Goal: Transaction & Acquisition: Purchase product/service

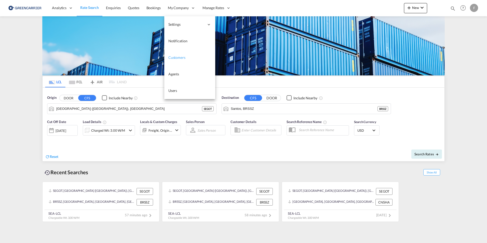
click at [184, 57] on span "Customers" at bounding box center [176, 57] width 17 height 4
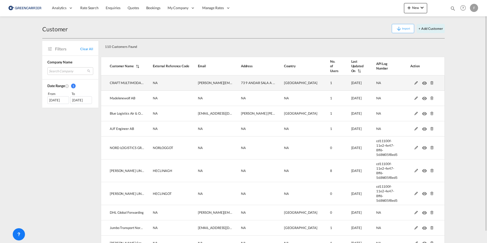
click at [413, 82] on md-icon at bounding box center [416, 83] width 7 height 4
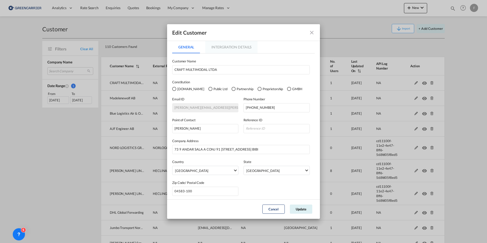
click at [239, 47] on md-tab-item "Intergration Details" at bounding box center [231, 47] width 52 height 12
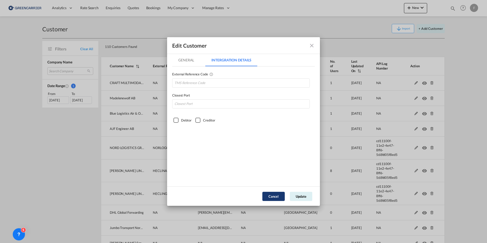
click at [271, 198] on button "Cancel" at bounding box center [274, 196] width 22 height 9
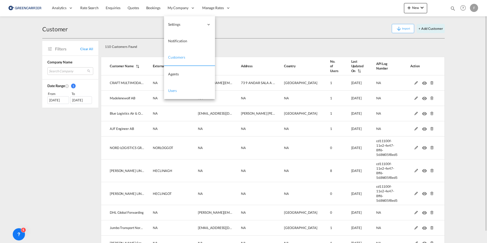
click at [175, 89] on span "Users" at bounding box center [172, 90] width 9 height 4
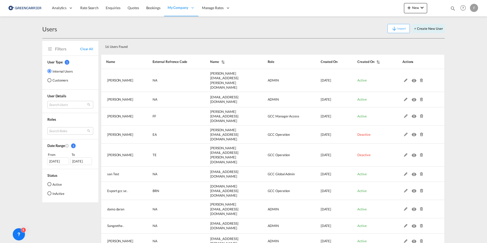
click at [50, 79] on div "Customers" at bounding box center [49, 80] width 4 height 4
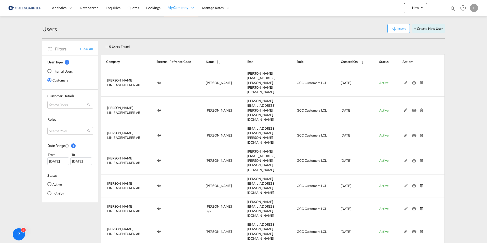
click at [56, 184] on md-radio-button "Active" at bounding box center [55, 184] width 17 height 5
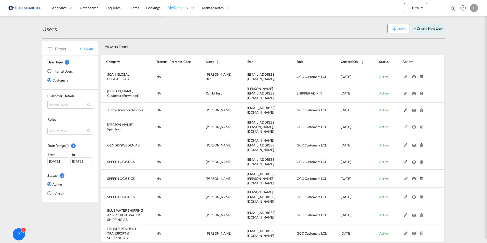
click at [64, 105] on md-select "Search Users user name user [PERSON_NAME] [PERSON_NAME][EMAIL_ADDRESS][PERSON_N…" at bounding box center [70, 105] width 46 height 8
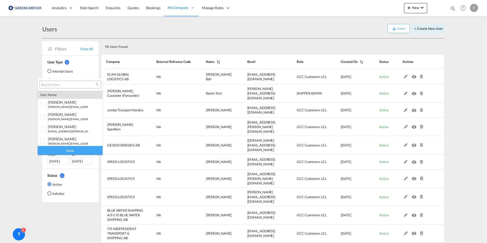
click at [64, 83] on input "search" at bounding box center [68, 85] width 55 height 5
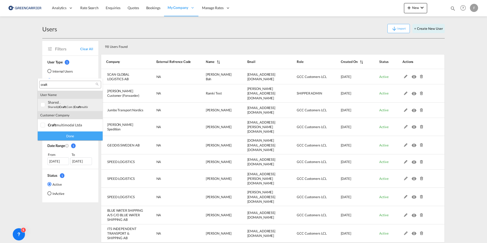
type input "craft"
click at [41, 106] on div at bounding box center [43, 104] width 5 height 5
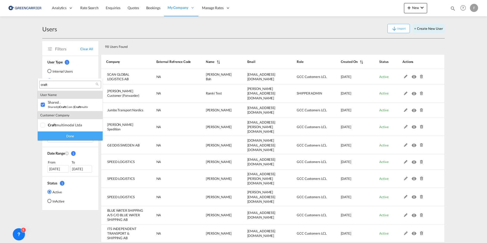
click at [50, 137] on div "Done" at bounding box center [70, 136] width 65 height 9
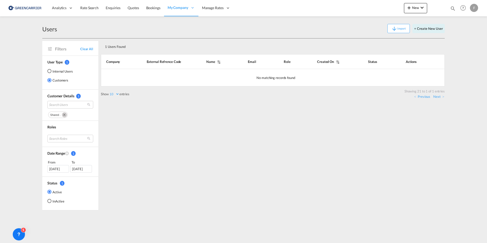
click at [64, 115] on md-icon "Remove" at bounding box center [64, 114] width 5 height 5
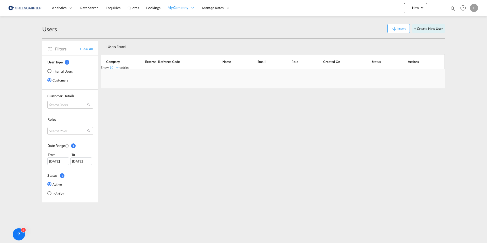
click at [64, 106] on md-select "Search Users" at bounding box center [70, 105] width 46 height 8
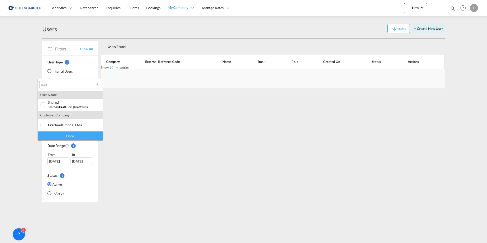
type md-option "[object Object]"
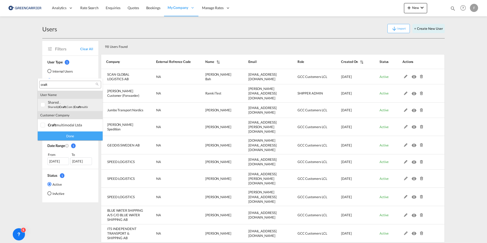
click at [53, 104] on div "shared ." at bounding box center [68, 102] width 40 height 4
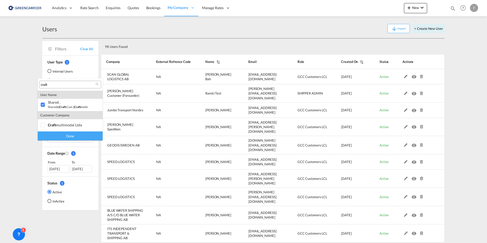
click at [62, 138] on div "Done" at bounding box center [70, 136] width 65 height 9
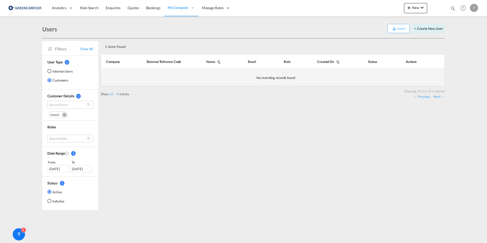
click at [278, 78] on td "No matching records found" at bounding box center [273, 77] width 344 height 17
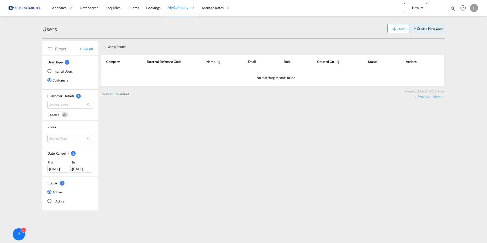
click at [58, 201] on md-radio-button "InActive" at bounding box center [55, 201] width 17 height 5
click at [64, 116] on md-icon "Remove" at bounding box center [64, 114] width 5 height 5
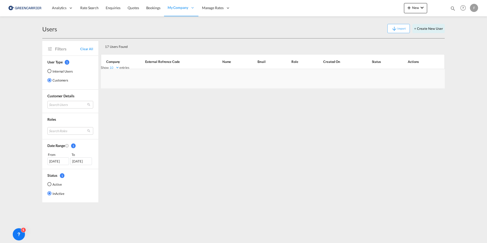
click at [199, 135] on div "17 Users Found Show 10 25 50 100 entries Search: Company External Refrence Code…" at bounding box center [273, 120] width 344 height 164
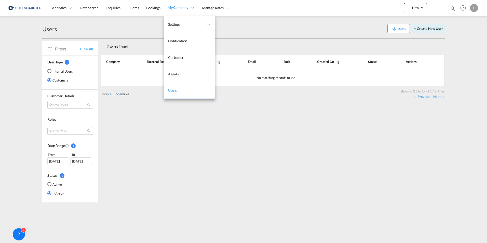
click at [171, 92] on span "Users" at bounding box center [172, 90] width 9 height 4
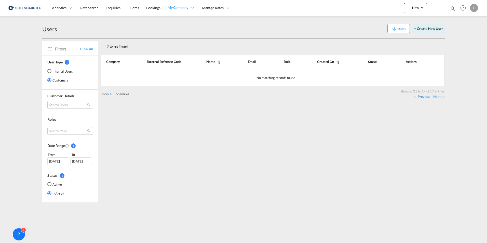
click at [424, 97] on link "Previous" at bounding box center [422, 96] width 16 height 5
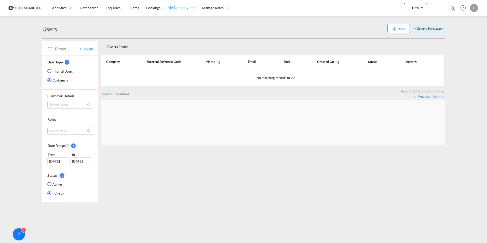
click at [424, 97] on link "Previous" at bounding box center [422, 96] width 16 height 5
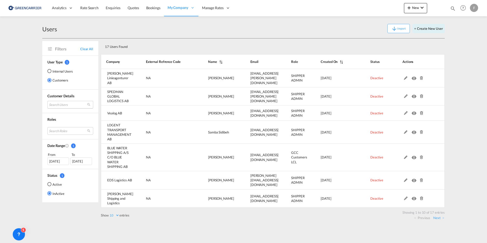
click at [65, 104] on md-select "Search Users" at bounding box center [70, 105] width 46 height 8
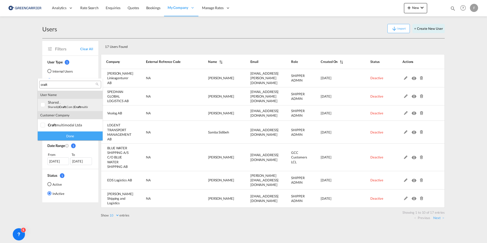
click at [60, 108] on span "craft" at bounding box center [62, 106] width 7 height 3
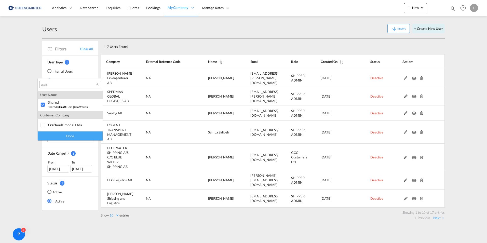
click at [67, 135] on div "Done" at bounding box center [70, 136] width 65 height 9
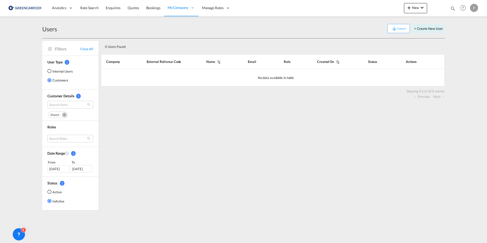
click at [64, 114] on md-icon "Remove" at bounding box center [64, 114] width 5 height 5
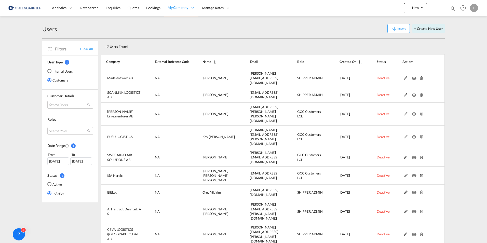
click at [90, 105] on md-select "Search Users" at bounding box center [70, 105] width 46 height 8
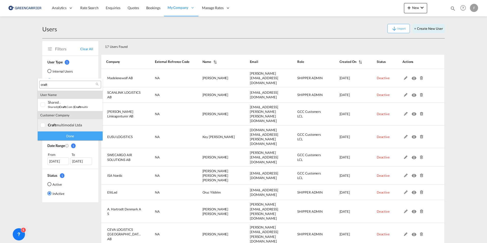
click at [71, 127] on md-option "company craft multimodal ltda" at bounding box center [70, 125] width 65 height 12
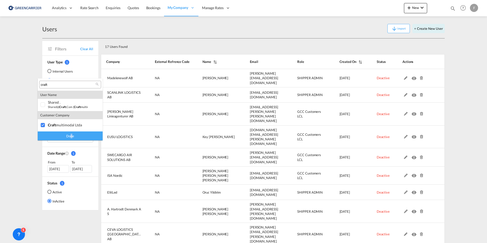
click at [72, 136] on div "Done" at bounding box center [70, 136] width 65 height 9
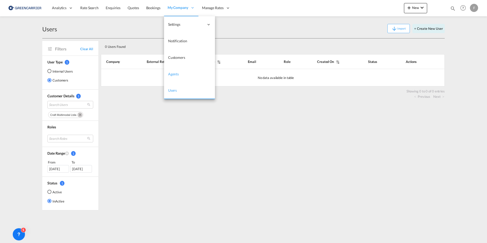
click at [175, 73] on span "Agents" at bounding box center [173, 74] width 11 height 4
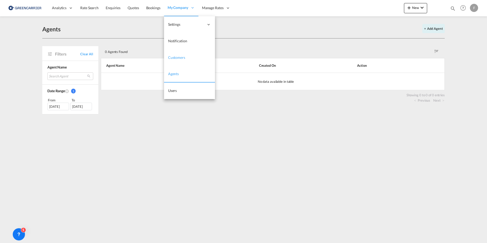
click at [174, 59] on span "Customers" at bounding box center [176, 57] width 17 height 4
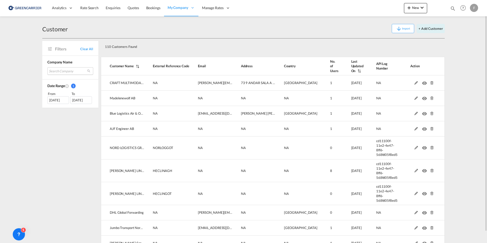
click at [74, 71] on md-select "Search Company craft multimodal ltda madelenewolf ab blue logistics air & ocean…" at bounding box center [70, 71] width 46 height 8
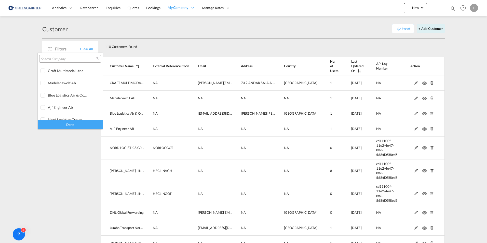
click at [407, 84] on md-backdrop at bounding box center [243, 121] width 487 height 243
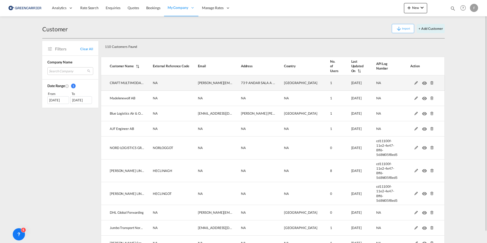
click at [413, 84] on md-icon at bounding box center [416, 83] width 7 height 4
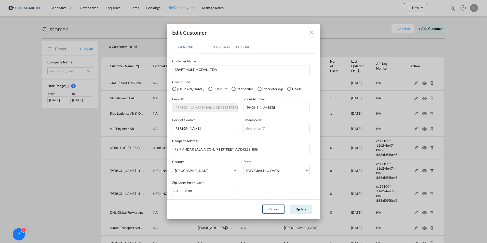
scroll to position [2, 0]
click at [276, 209] on button "Cancel" at bounding box center [274, 209] width 22 height 9
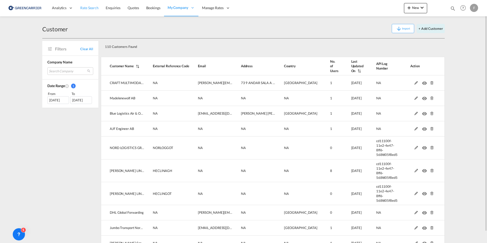
click at [85, 12] on link "Rate Search" at bounding box center [89, 8] width 25 height 17
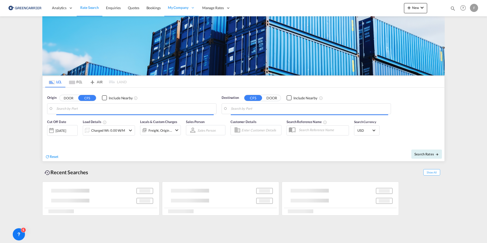
type input "[GEOGRAPHIC_DATA] ([GEOGRAPHIC_DATA]), [GEOGRAPHIC_DATA]"
type input "Santos, BRSSZ"
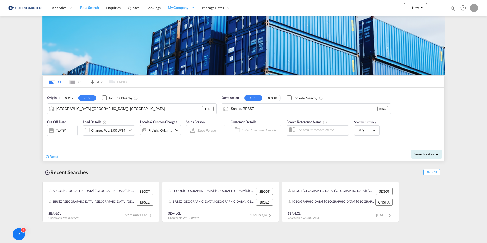
click at [365, 130] on span "USD" at bounding box center [365, 130] width 14 height 5
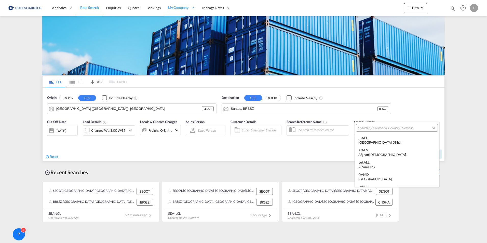
scroll to position [1760, 0]
click at [381, 127] on input "search" at bounding box center [395, 128] width 75 height 5
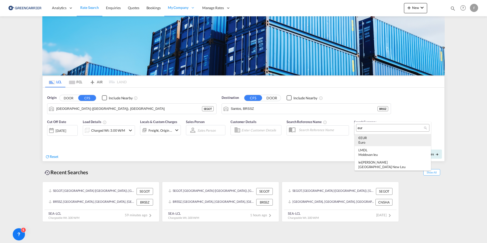
scroll to position [0, 0]
type input "eur"
click at [381, 143] on div "Euro" at bounding box center [393, 142] width 69 height 5
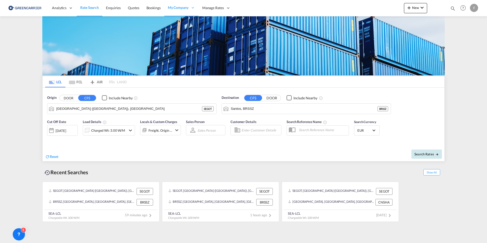
click at [430, 156] on span "Search Rates" at bounding box center [427, 154] width 24 height 4
type input "SEGOT to BRSSZ / [DATE]"
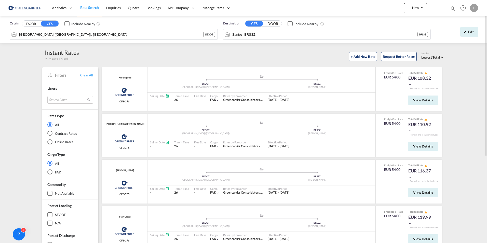
drag, startPoint x: 482, startPoint y: 33, endPoint x: 474, endPoint y: 32, distance: 8.2
click at [481, 32] on div "Origin DOOR CFS Include Nearby [GEOGRAPHIC_DATA] ([GEOGRAPHIC_DATA]), SEGOT SEG…" at bounding box center [243, 29] width 487 height 27
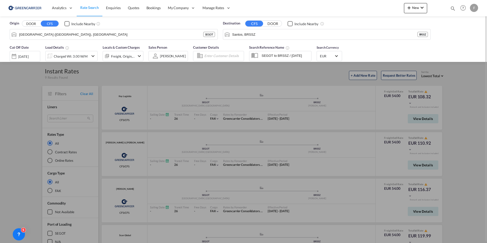
click at [473, 32] on div "Origin DOOR CFS Include Nearby [GEOGRAPHIC_DATA] ([GEOGRAPHIC_DATA]), SEGOT SEG…" at bounding box center [243, 29] width 477 height 26
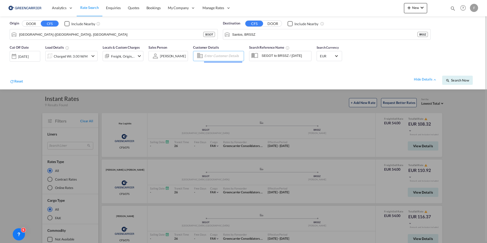
click at [228, 54] on input "Enter Customer Details" at bounding box center [223, 56] width 38 height 8
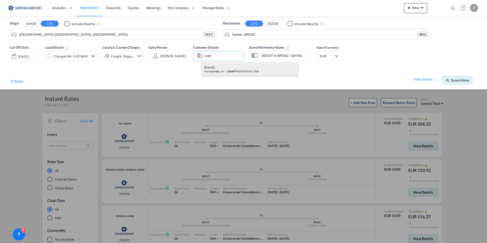
click at [225, 68] on div "shared . shared@ craft .com | CRAFT MULTIMODAL LTDA" at bounding box center [250, 68] width 97 height 13
type input "CRAFT MULTIMODAL LTDA, shared ., [EMAIL_ADDRESS][DOMAIN_NAME]"
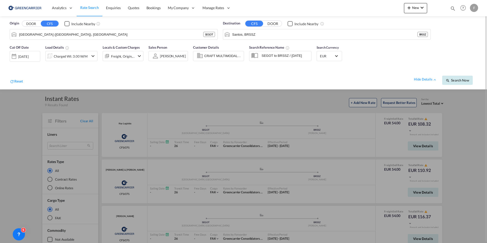
click at [459, 82] on span "Search Now" at bounding box center [457, 80] width 23 height 4
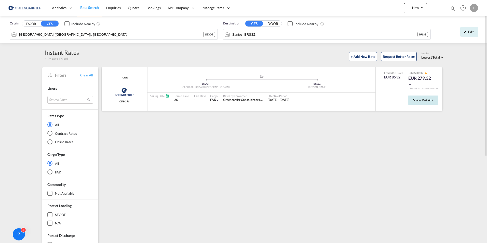
click at [421, 102] on span "View Details" at bounding box center [423, 100] width 20 height 4
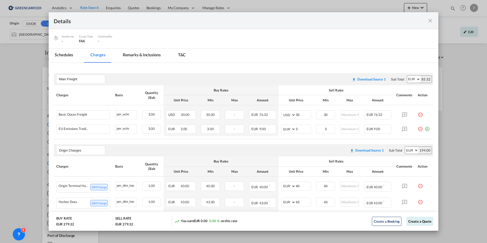
scroll to position [25, 0]
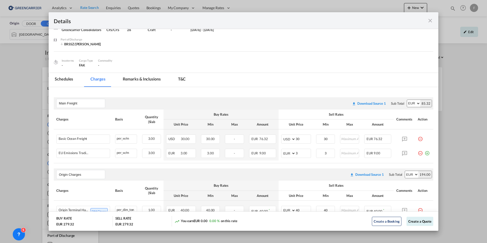
click at [430, 23] on md-icon "icon-close fg-AAA8AD m-0 cursor" at bounding box center [430, 21] width 6 height 6
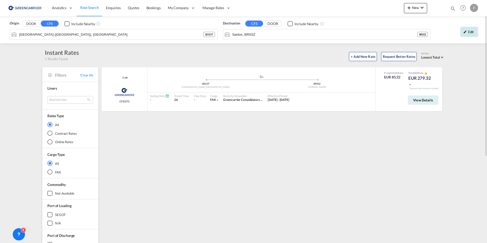
click at [475, 31] on div "Edit" at bounding box center [470, 32] width 18 height 10
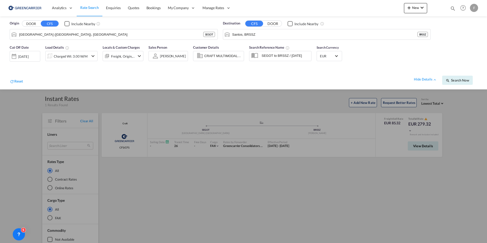
drag, startPoint x: 177, startPoint y: 57, endPoint x: 131, endPoint y: 91, distance: 57.0
click at [0, 0] on span "Customers" at bounding box center [0, 0] width 0 height 0
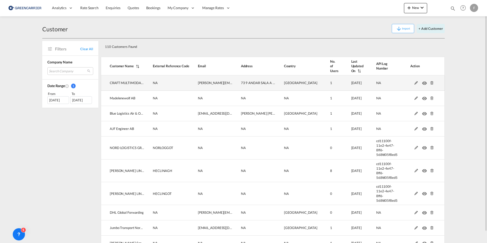
click at [405, 85] on td at bounding box center [421, 82] width 47 height 15
click at [413, 84] on md-icon at bounding box center [416, 83] width 7 height 4
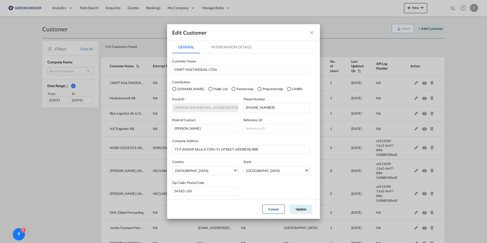
click at [246, 42] on md-tab-item "Intergration Details" at bounding box center [231, 47] width 52 height 12
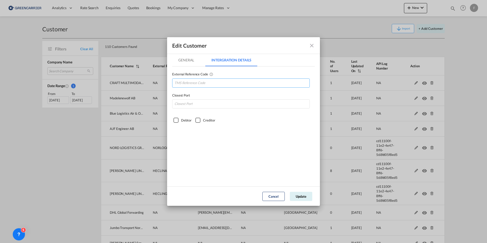
click at [197, 83] on input "GeneralIntergration Details ..." at bounding box center [241, 82] width 138 height 9
paste input "cramulsao"
drag, startPoint x: 174, startPoint y: 85, endPoint x: 148, endPoint y: 84, distance: 26.5
click at [148, 84] on div "Edit Customer General Intergration Details General Intergration Details Custome…" at bounding box center [243, 121] width 487 height 243
type input "CRAMULSAO"
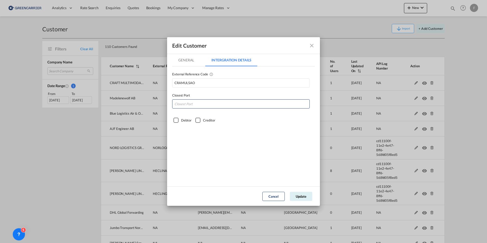
click at [181, 118] on div "Debtor Creditor" at bounding box center [243, 119] width 143 height 7
click at [197, 120] on div "Creditor" at bounding box center [197, 120] width 5 height 5
click at [175, 119] on div "Debtor" at bounding box center [176, 120] width 5 height 5
click at [303, 197] on button "Update" at bounding box center [301, 196] width 22 height 9
click at [206, 106] on input "GeneralIntergration Details ..." at bounding box center [241, 103] width 138 height 9
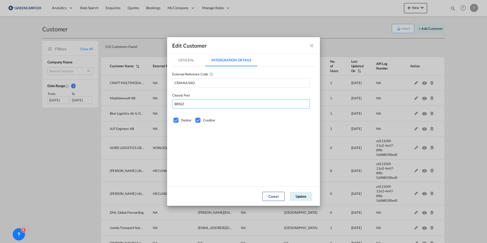
type input "BRSSZ"
click at [312, 198] on button "Update" at bounding box center [301, 196] width 22 height 9
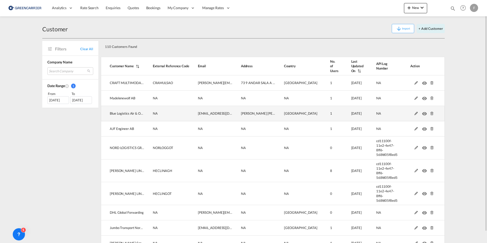
click at [413, 113] on md-icon at bounding box center [416, 114] width 7 height 4
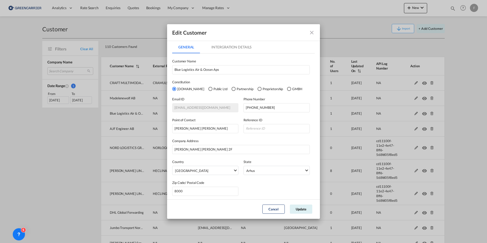
click at [226, 47] on md-tab-item "Intergration Details" at bounding box center [231, 47] width 52 height 12
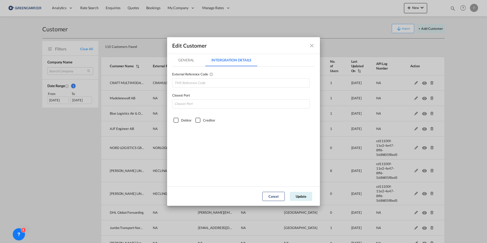
click at [313, 44] on md-icon "icon-close fg-AAA8AD" at bounding box center [312, 46] width 6 height 6
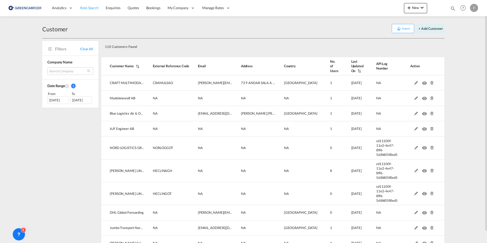
click at [91, 10] on span "Rate Search" at bounding box center [89, 7] width 18 height 5
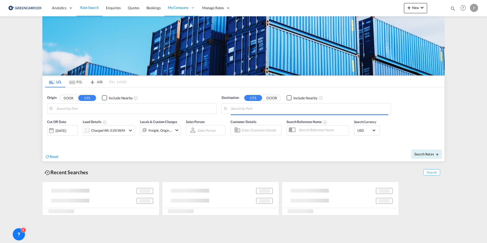
type input "[GEOGRAPHIC_DATA] ([GEOGRAPHIC_DATA]), [GEOGRAPHIC_DATA]"
type input "Santos, BRSSZ"
